Goal: Task Accomplishment & Management: Use online tool/utility

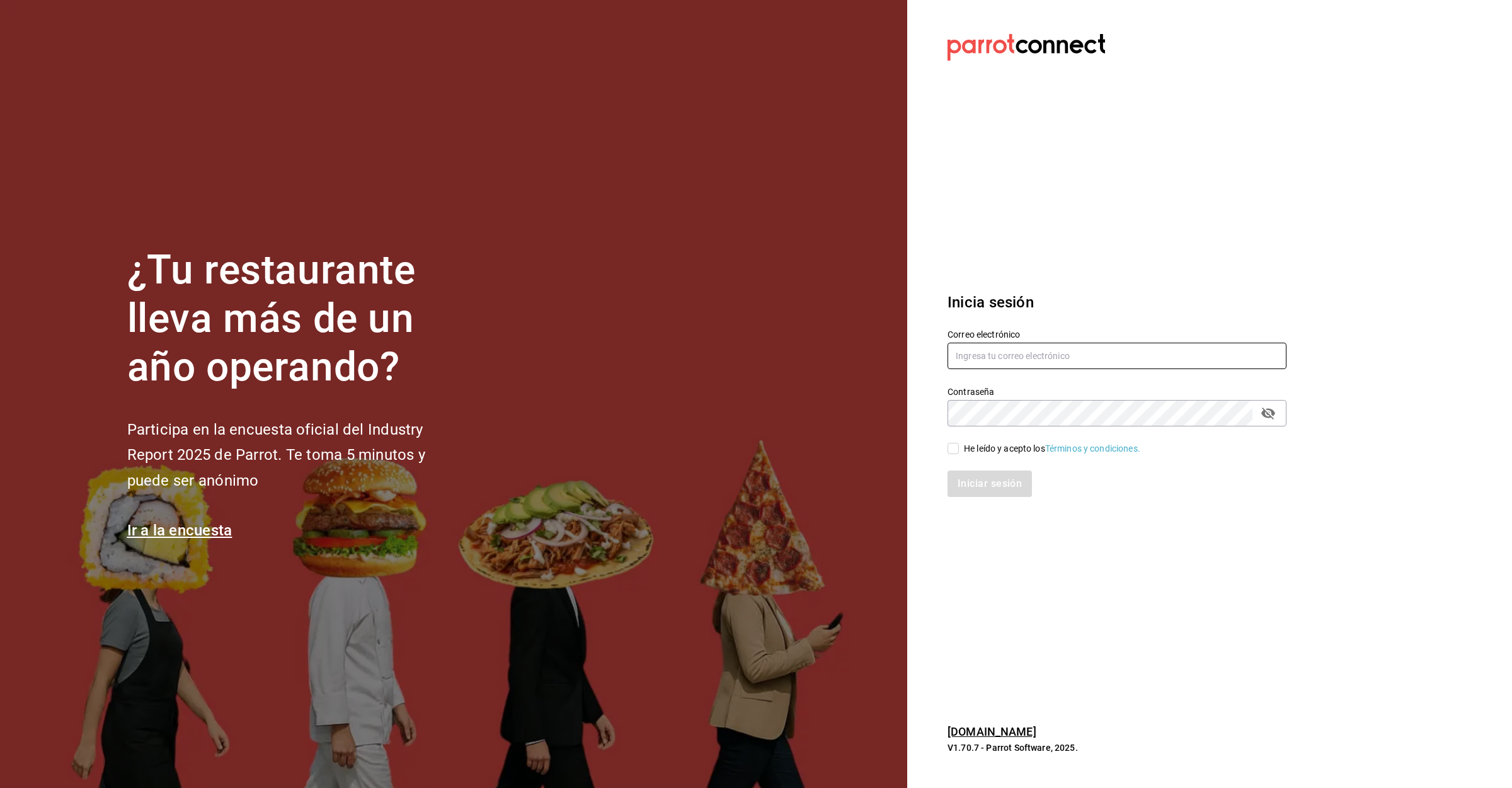
click at [1050, 340] on div "Correo electrónico" at bounding box center [1117, 349] width 339 height 42
type input "lomasverdesterrza2019@gmail.com"
click at [958, 448] on input "He leído y acepto los Términos y condiciones." at bounding box center [953, 448] width 11 height 11
checkbox input "true"
click at [972, 478] on button "Iniciar sesión" at bounding box center [991, 484] width 86 height 26
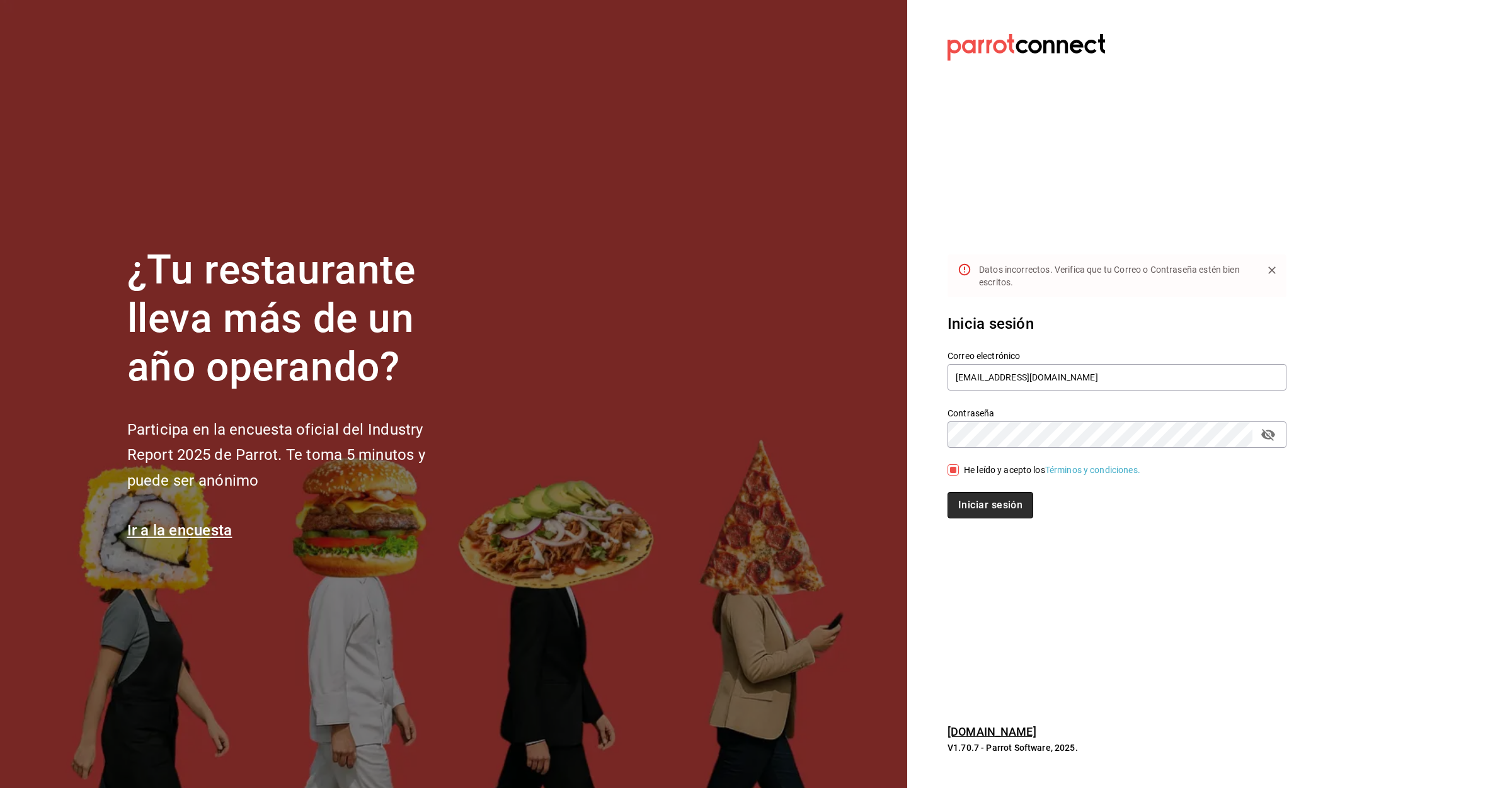
click at [998, 503] on button "Iniciar sesión" at bounding box center [991, 505] width 86 height 26
click at [1021, 383] on input "lomasverdesterrza2019@gmail.com" at bounding box center [1117, 377] width 339 height 26
type input "lomasverdesterraza2019@gmail.com"
drag, startPoint x: 994, startPoint y: 497, endPoint x: 993, endPoint y: 505, distance: 8.1
click at [993, 499] on button "Iniciar sesión" at bounding box center [991, 505] width 86 height 26
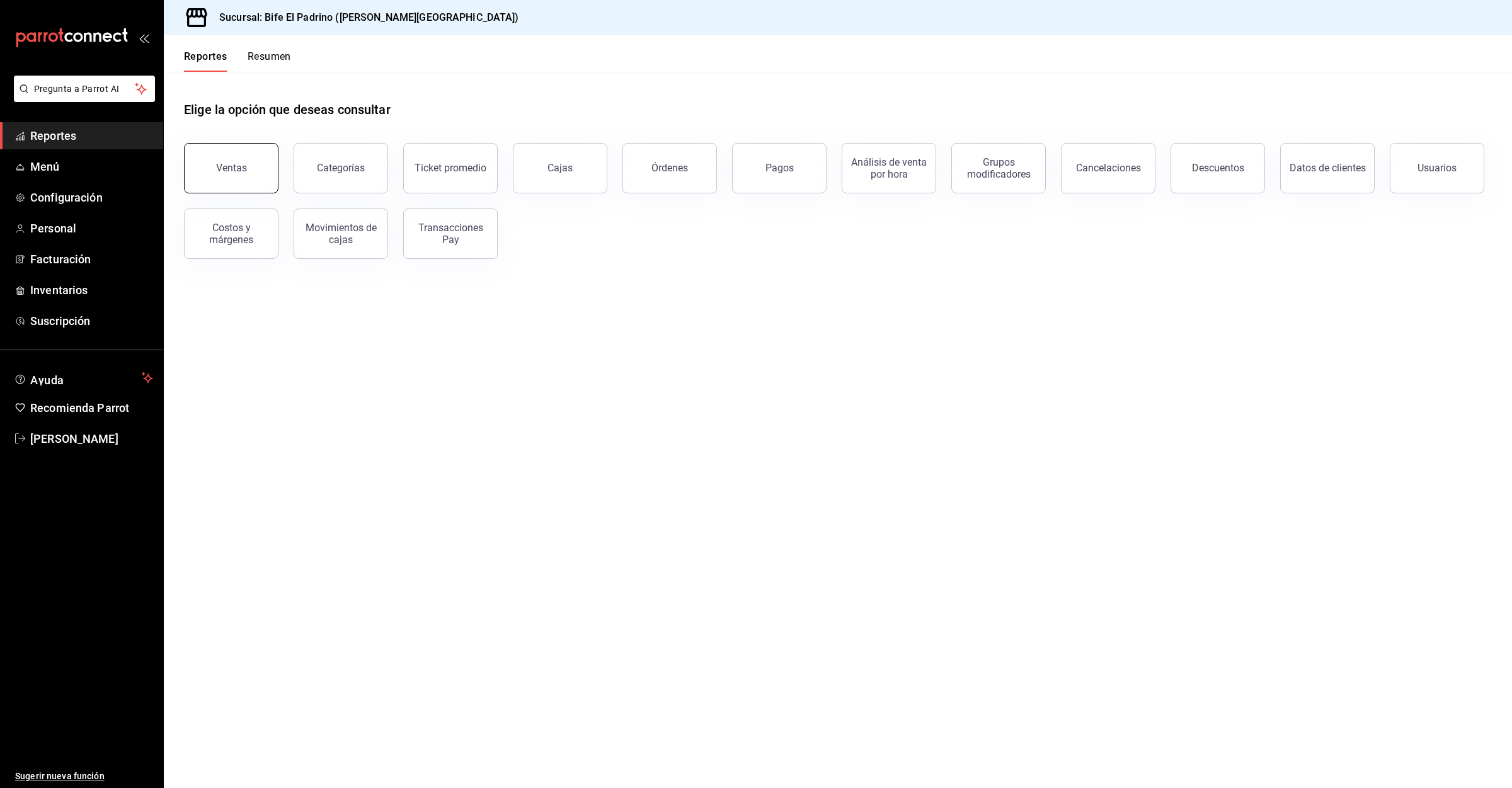
click at [244, 164] on div "Ventas" at bounding box center [232, 168] width 31 height 12
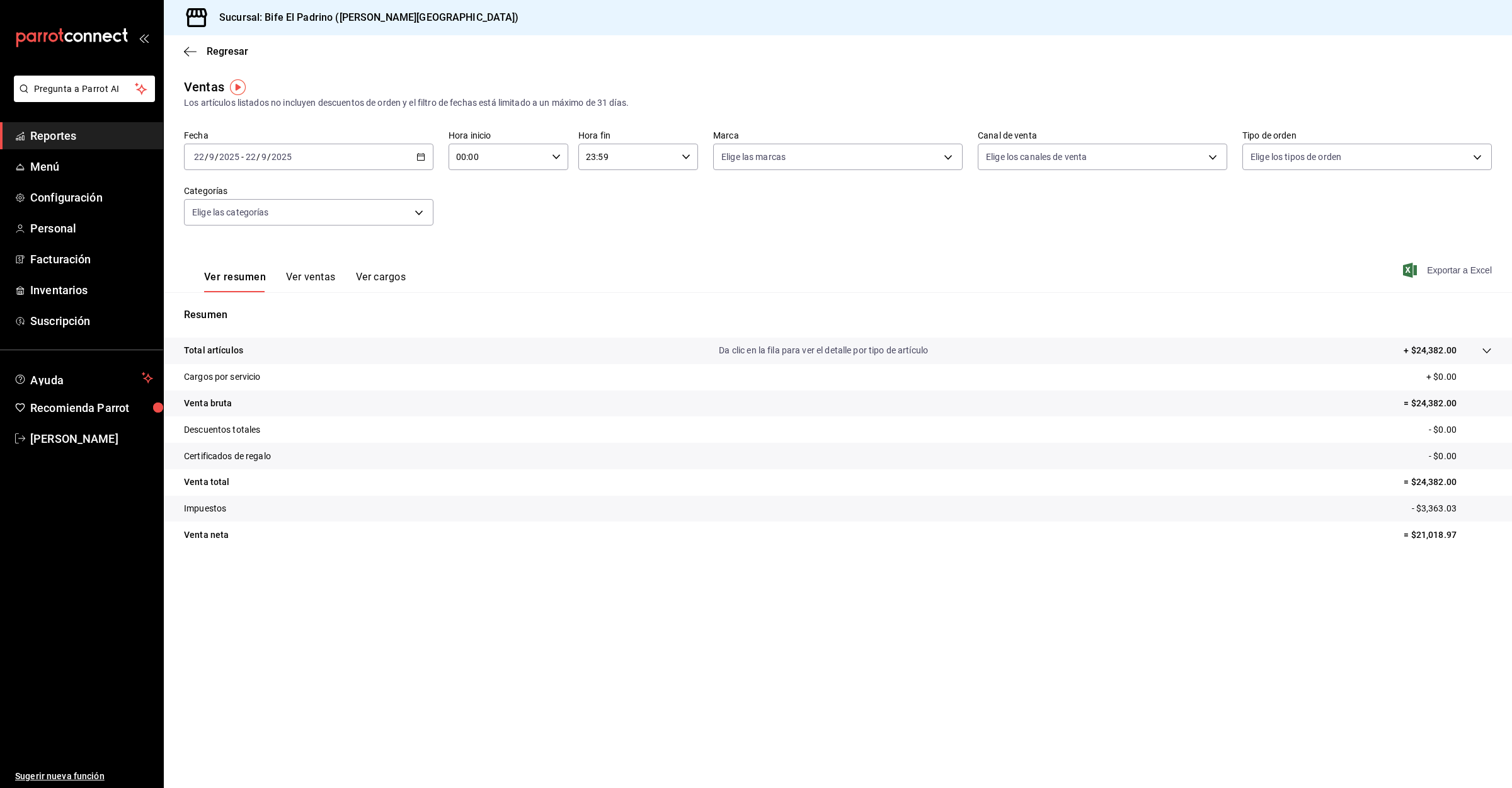
click at [1469, 272] on span "Exportar a Excel" at bounding box center [1448, 270] width 86 height 15
click at [69, 435] on span "[PERSON_NAME]" at bounding box center [92, 439] width 123 height 17
